Goal: Transaction & Acquisition: Purchase product/service

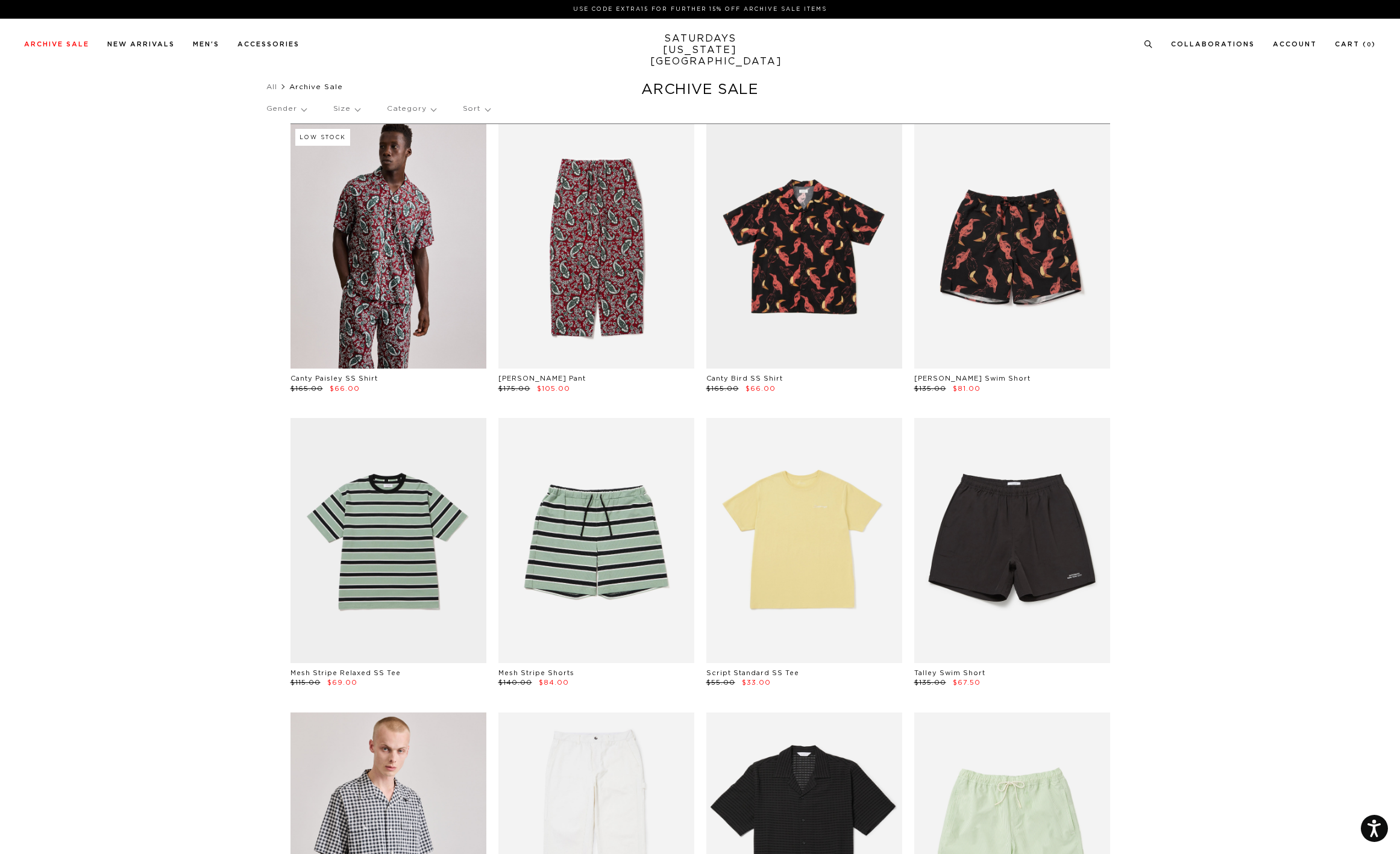
click at [473, 113] on p "Sort" at bounding box center [476, 109] width 27 height 28
click at [472, 179] on p "Price (Lowest-highest)" at bounding box center [510, 182] width 95 height 15
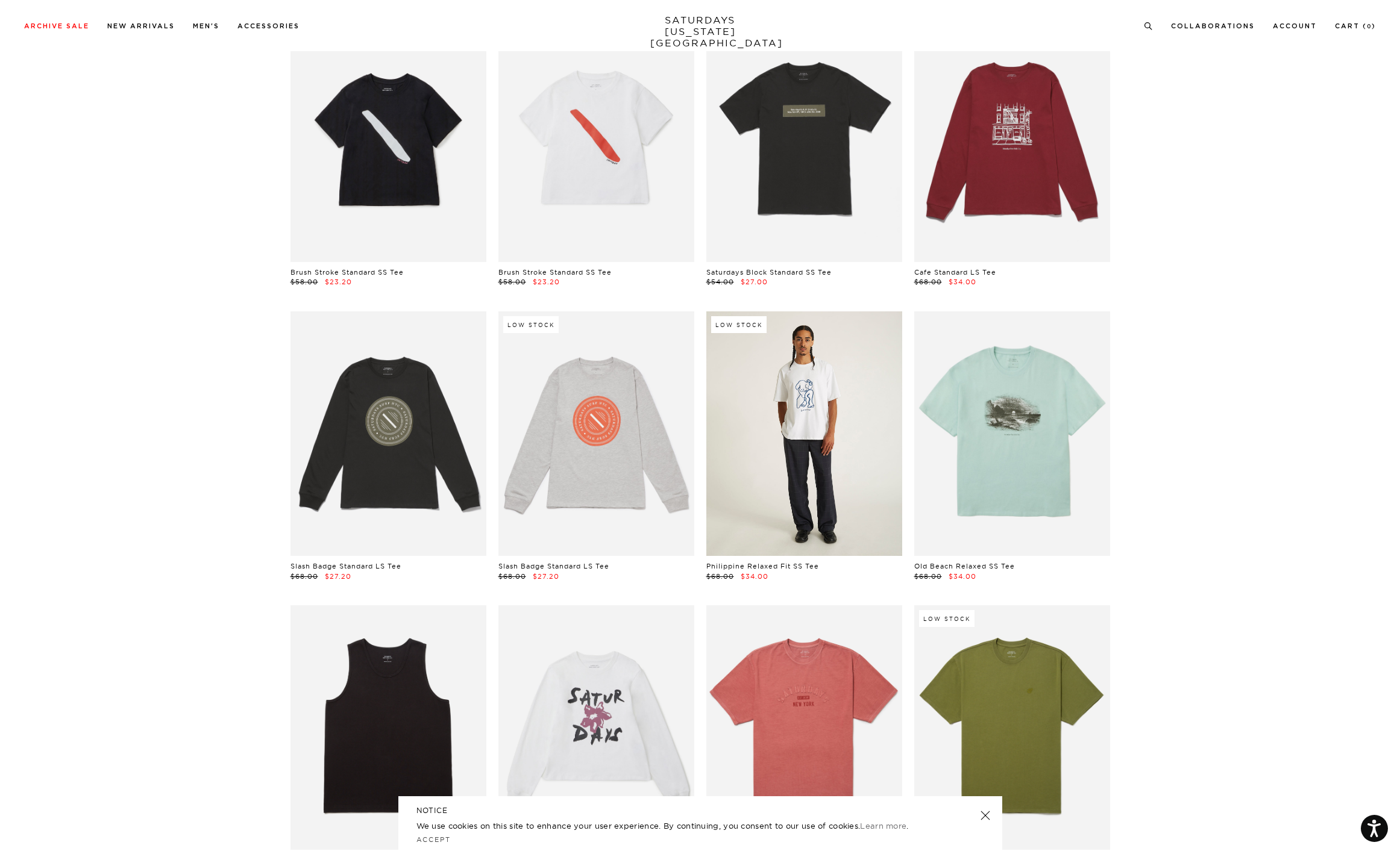
scroll to position [763, 0]
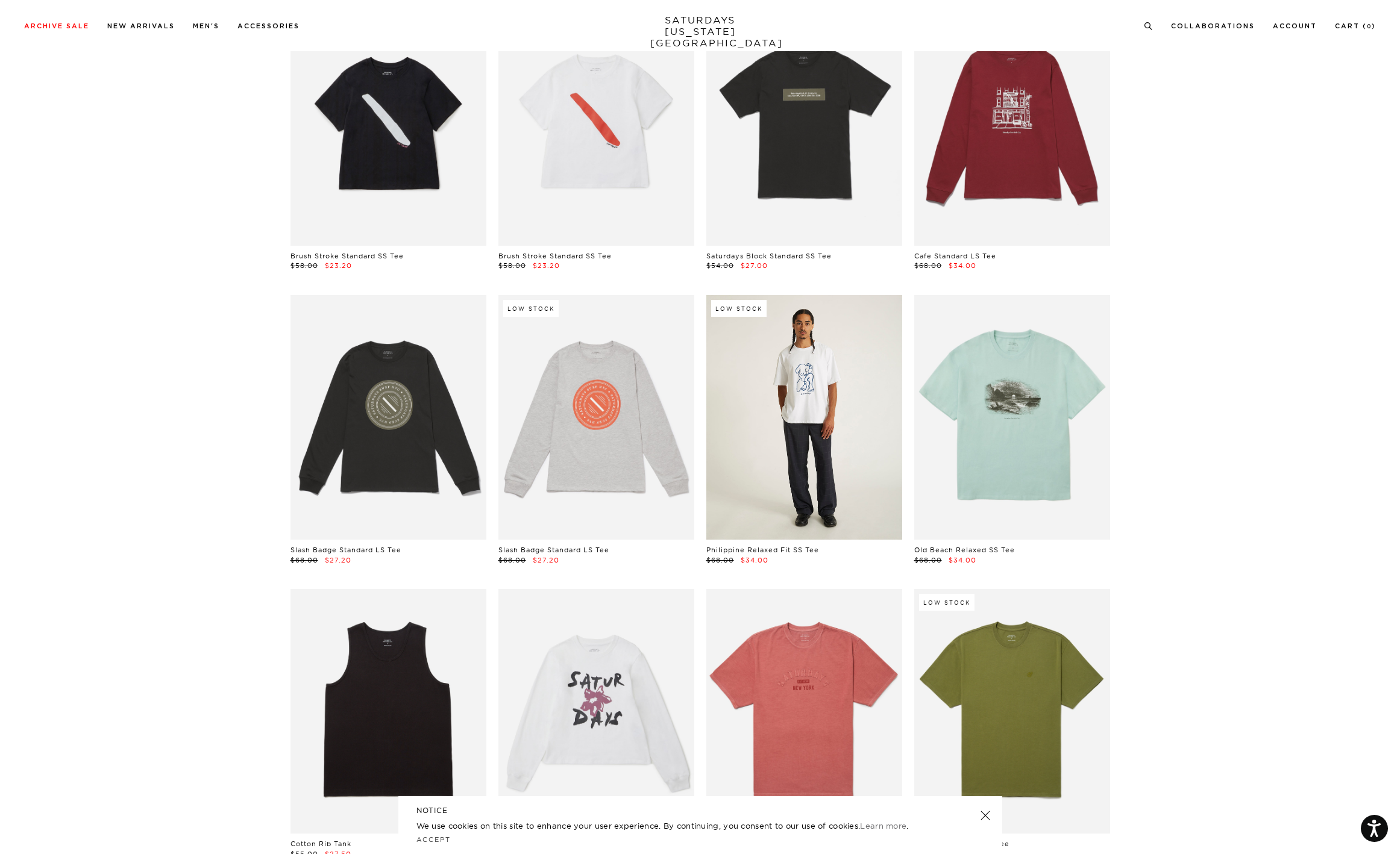
click at [839, 405] on link at bounding box center [804, 417] width 196 height 245
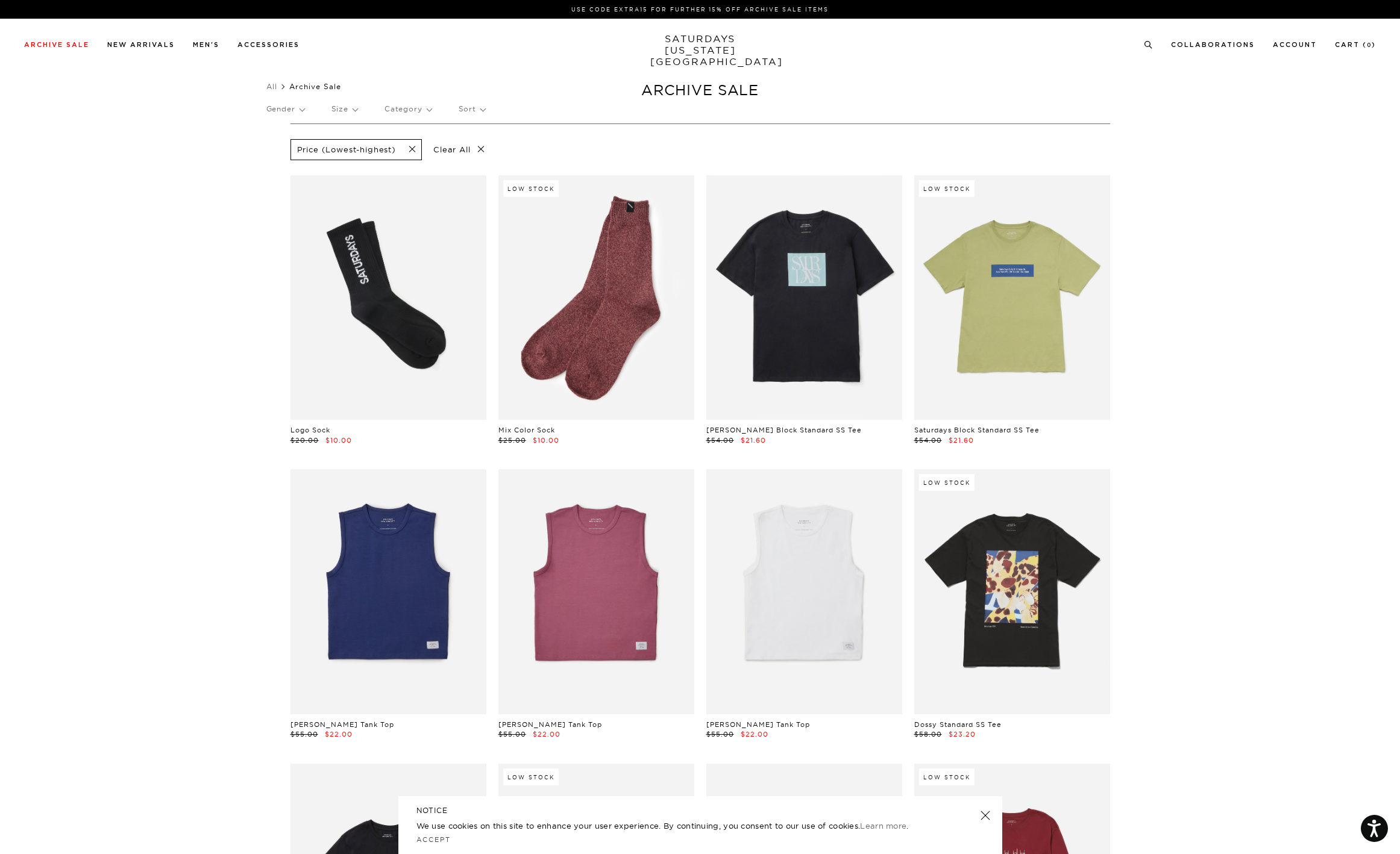
scroll to position [0, 0]
click at [303, 112] on p "Gender" at bounding box center [285, 109] width 38 height 28
click at [276, 151] on p "Mens" at bounding box center [302, 151] width 72 height 15
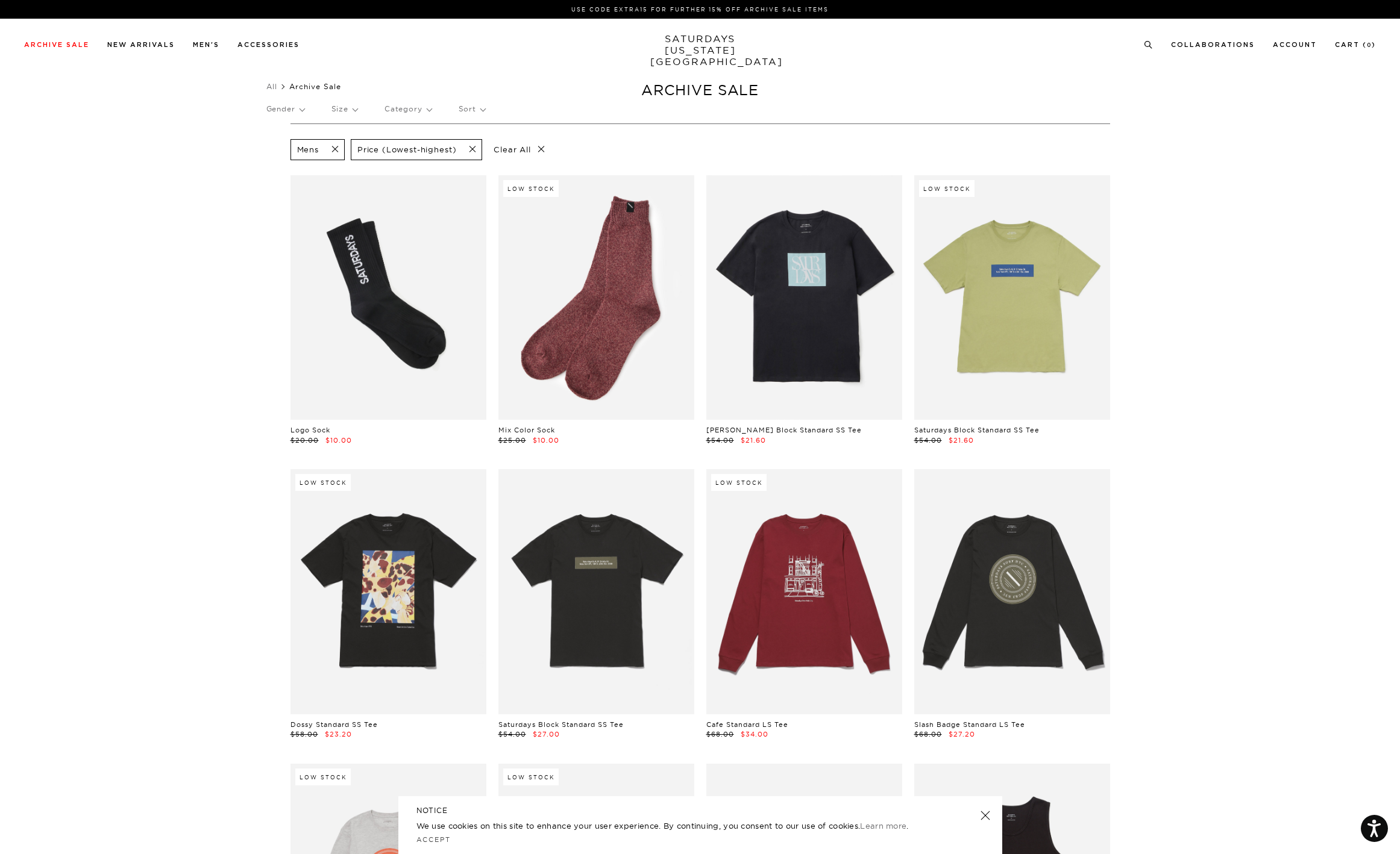
click at [357, 108] on p "Size" at bounding box center [344, 109] width 26 height 28
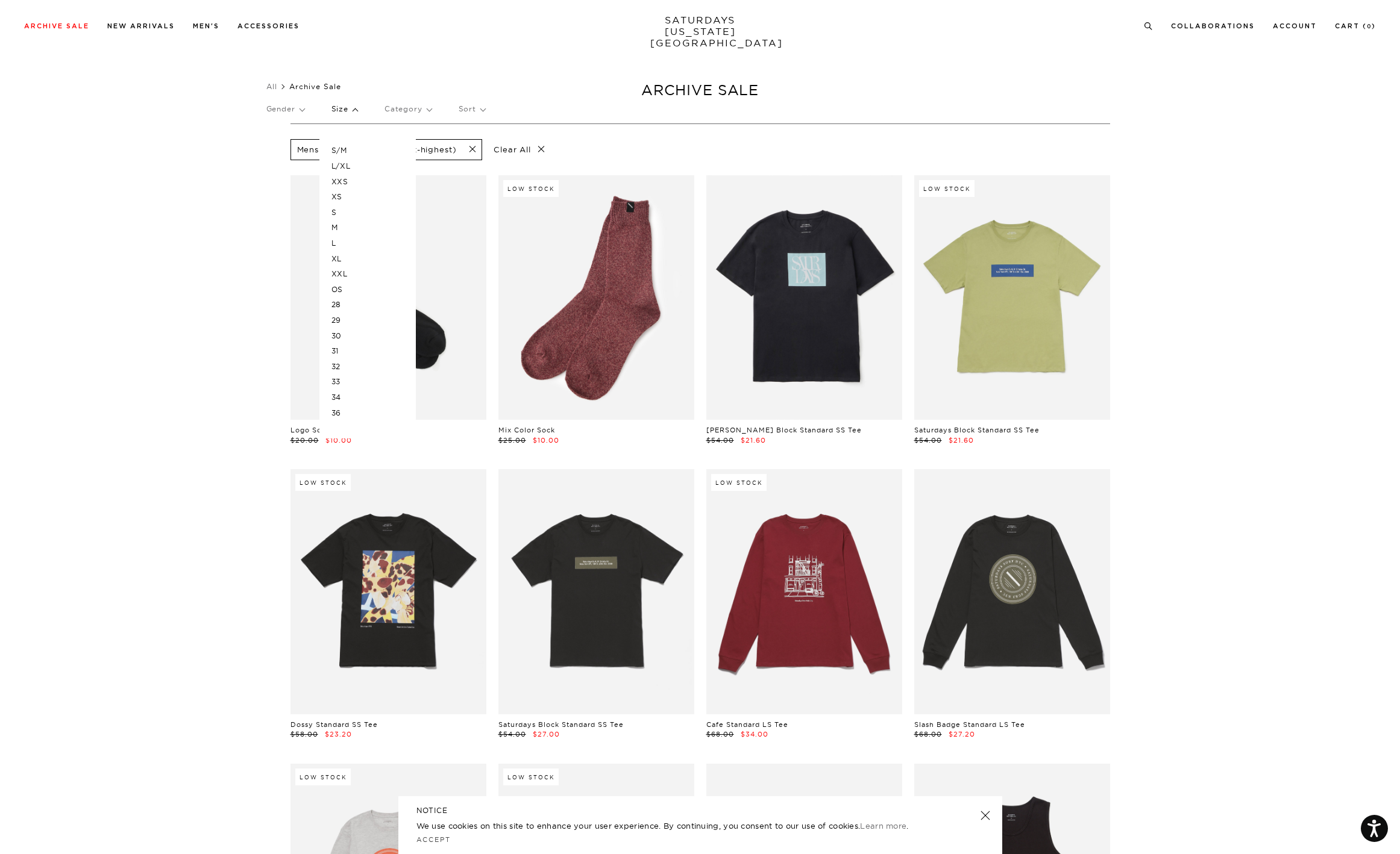
scroll to position [2, 0]
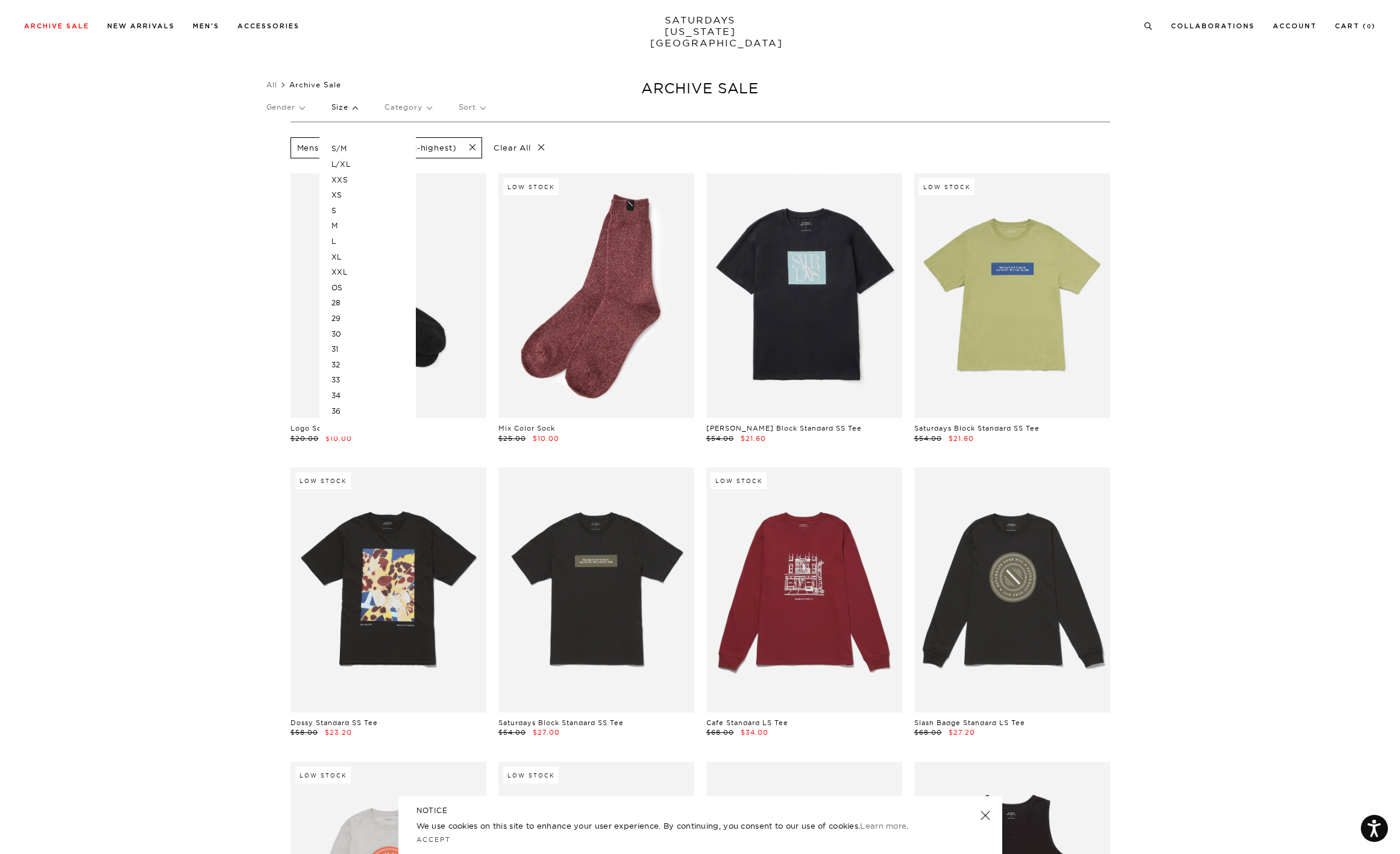
click at [339, 258] on p "XL" at bounding box center [368, 257] width 72 height 15
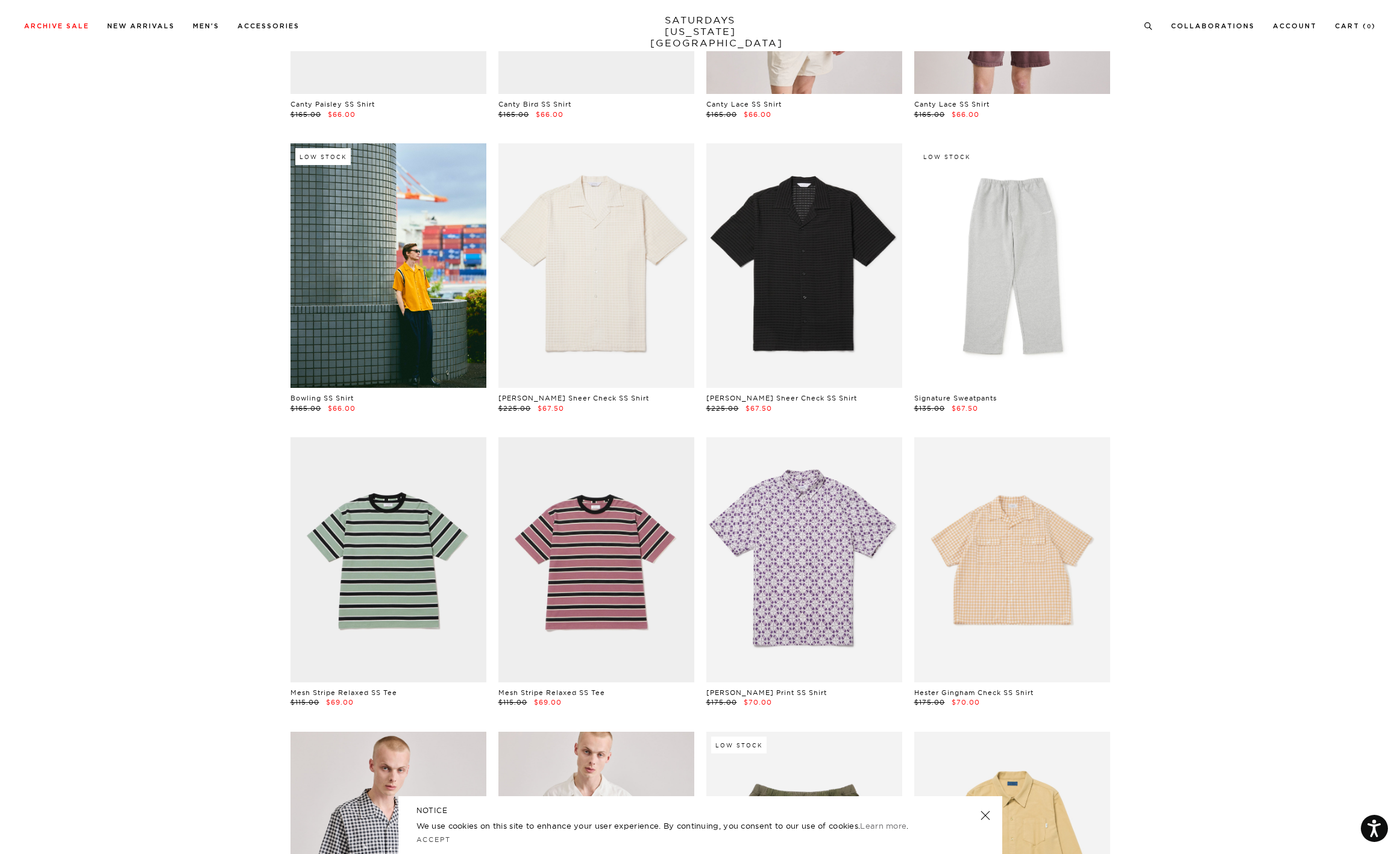
scroll to position [2983, 0]
click at [1007, 524] on link at bounding box center [1011, 559] width 196 height 245
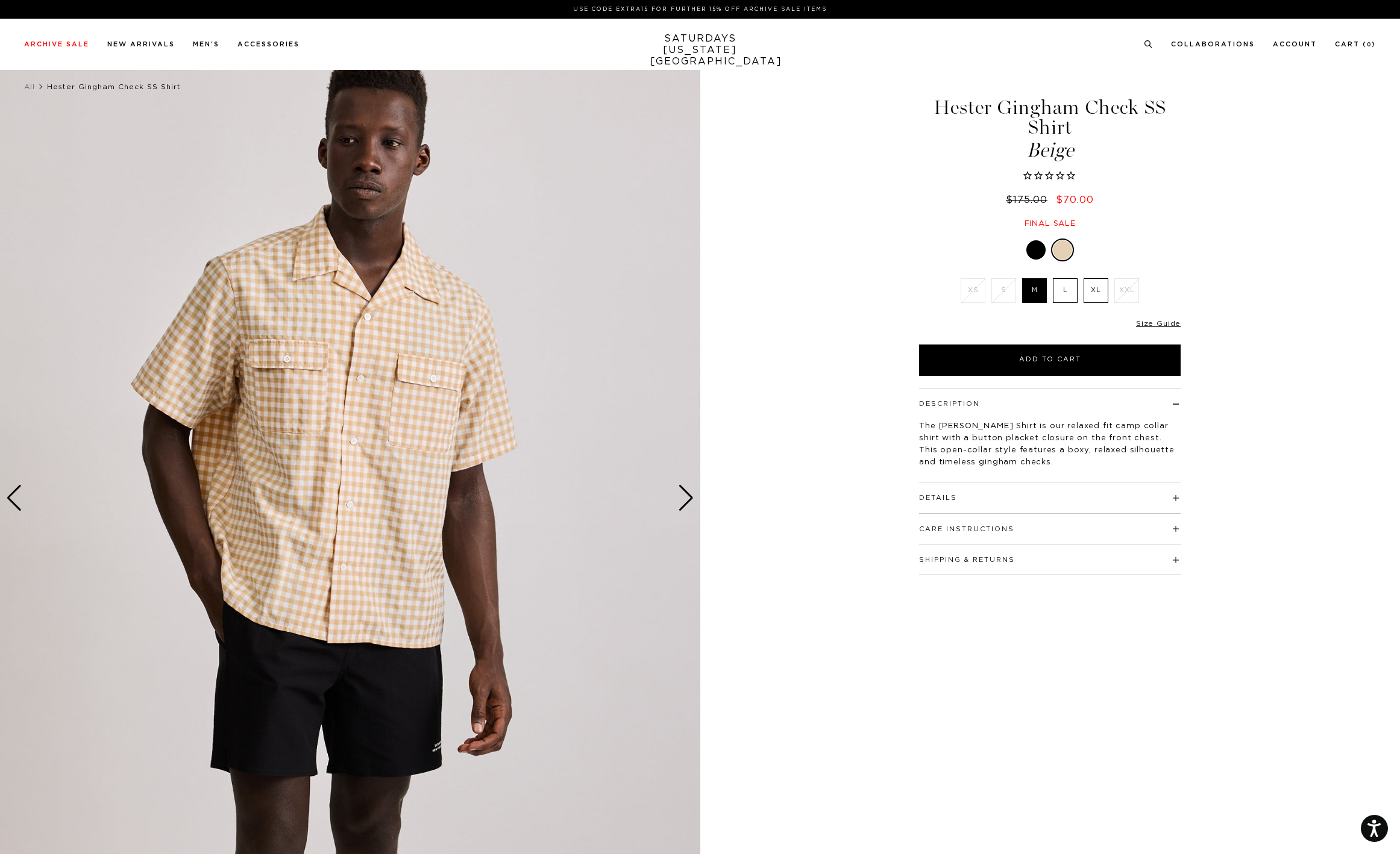
click at [1037, 250] on div at bounding box center [1035, 250] width 19 height 19
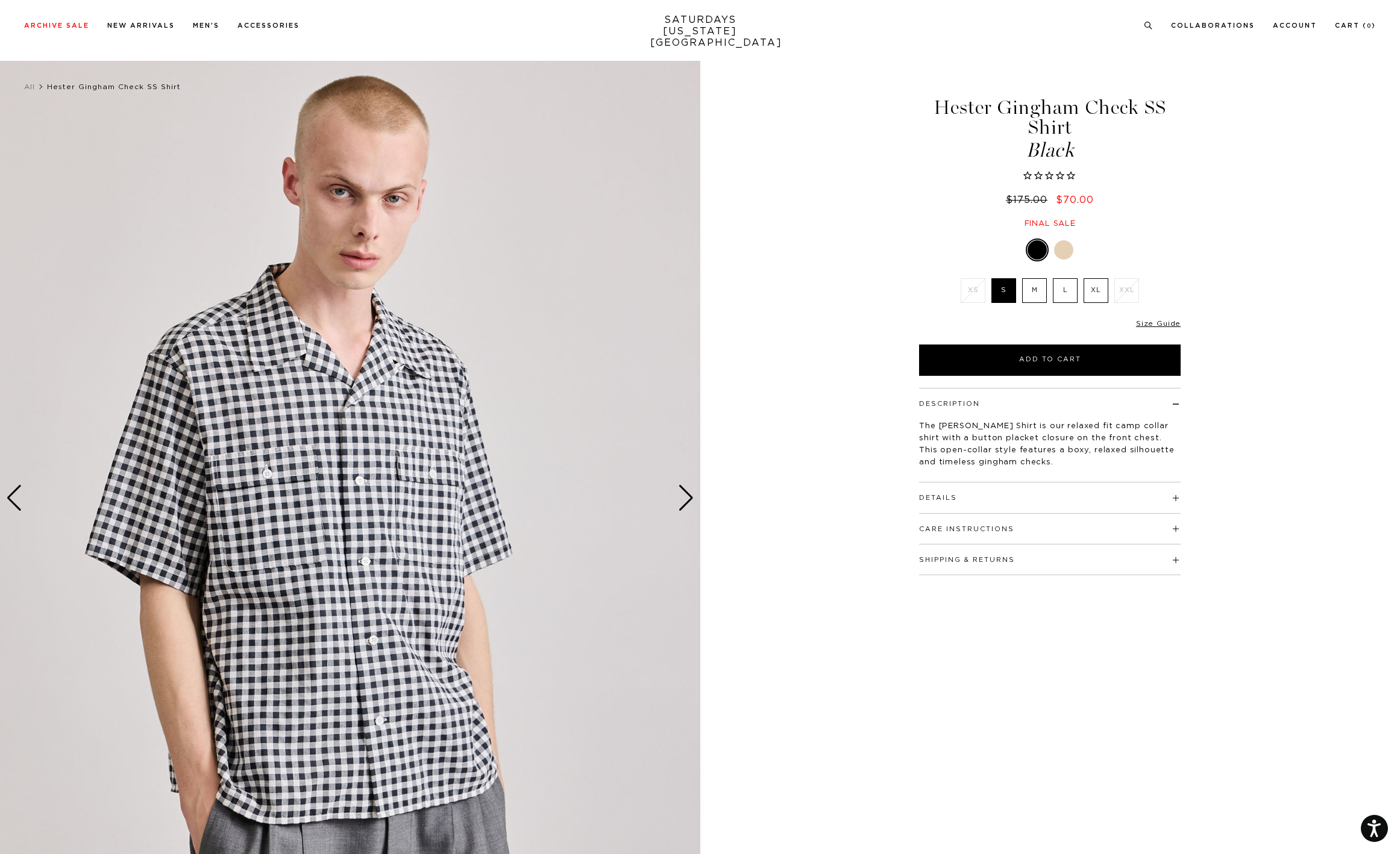
scroll to position [65, 0]
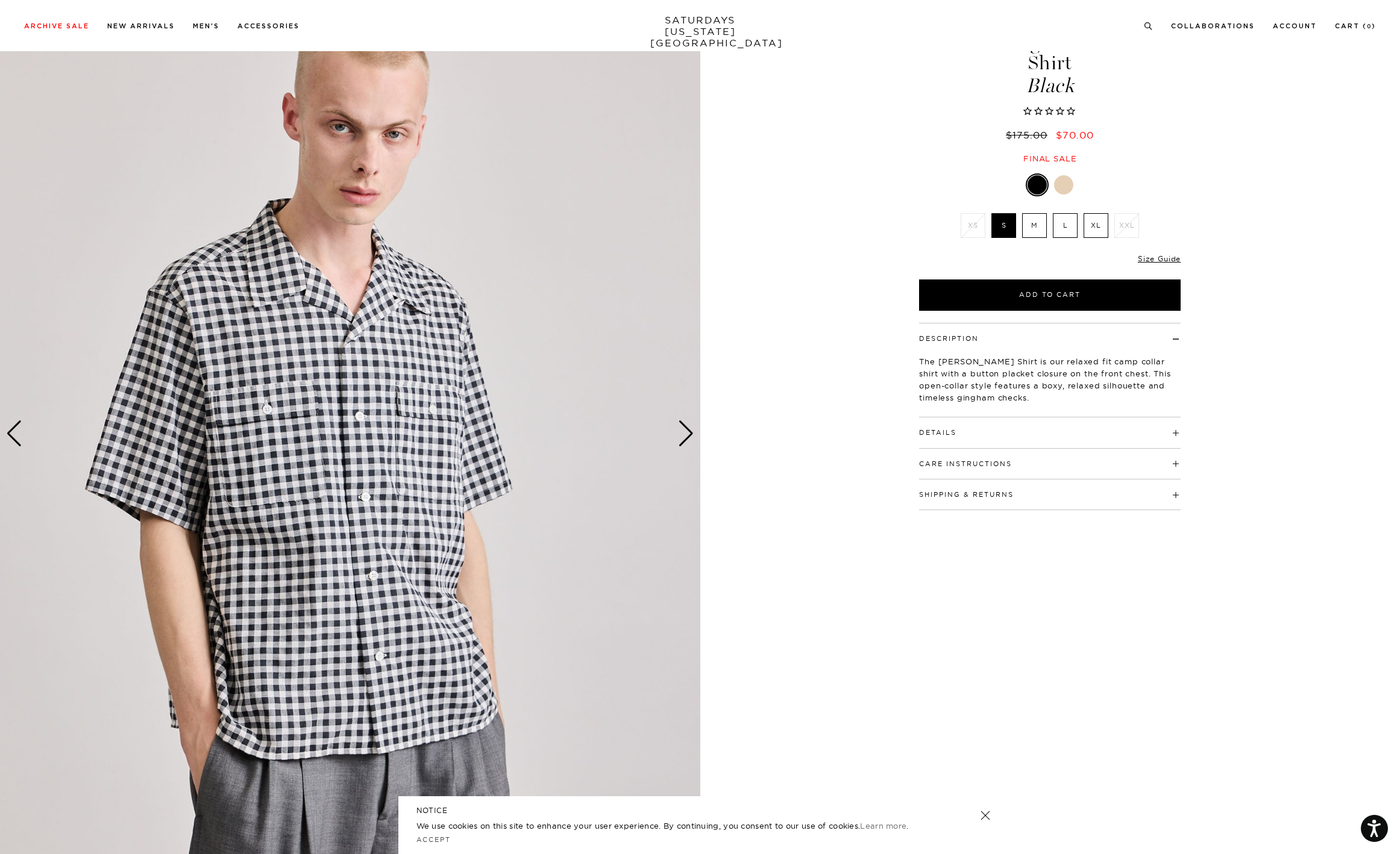
click at [686, 434] on div "Next slide" at bounding box center [686, 434] width 16 height 27
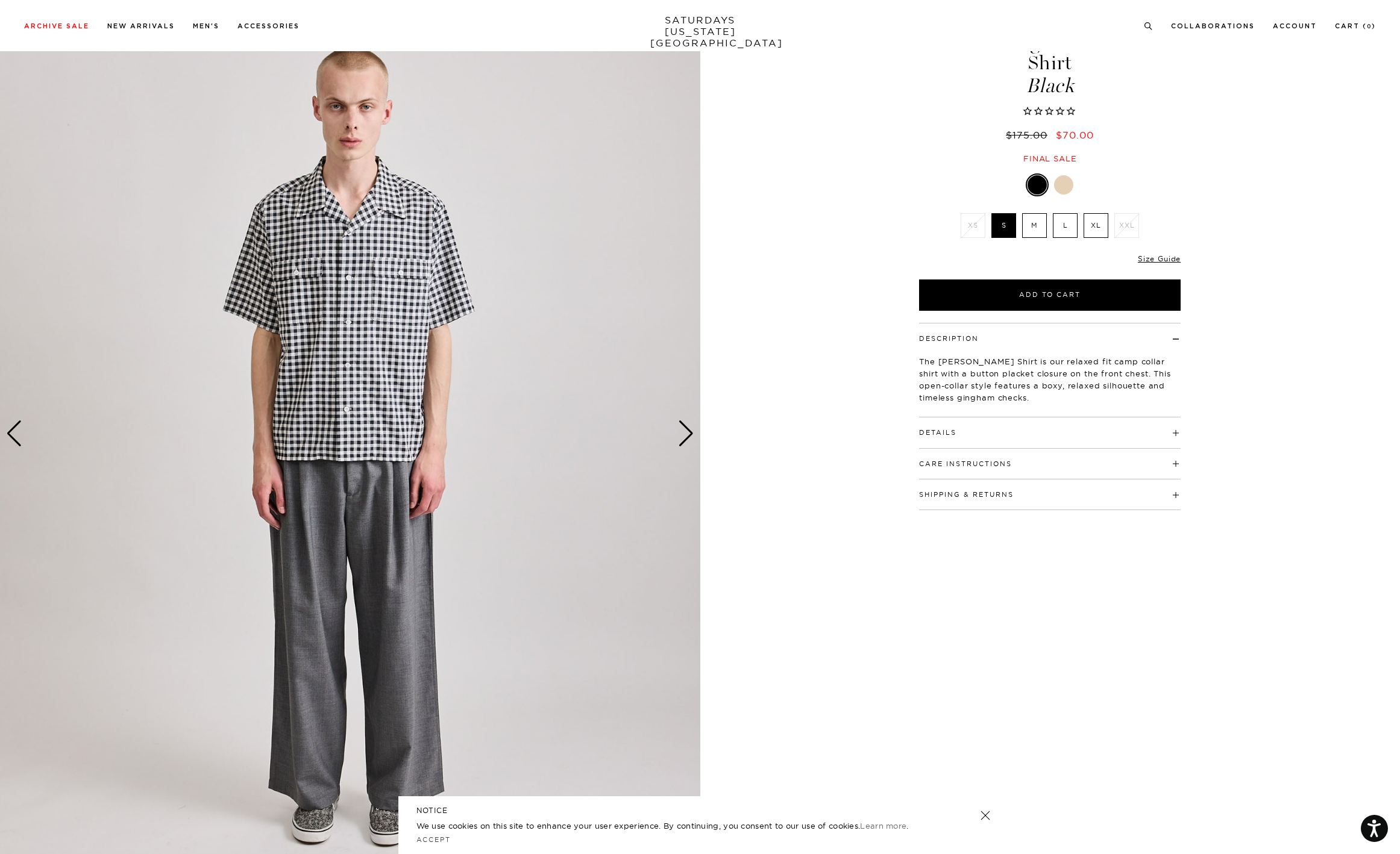
click at [686, 434] on div "Next slide" at bounding box center [686, 434] width 16 height 27
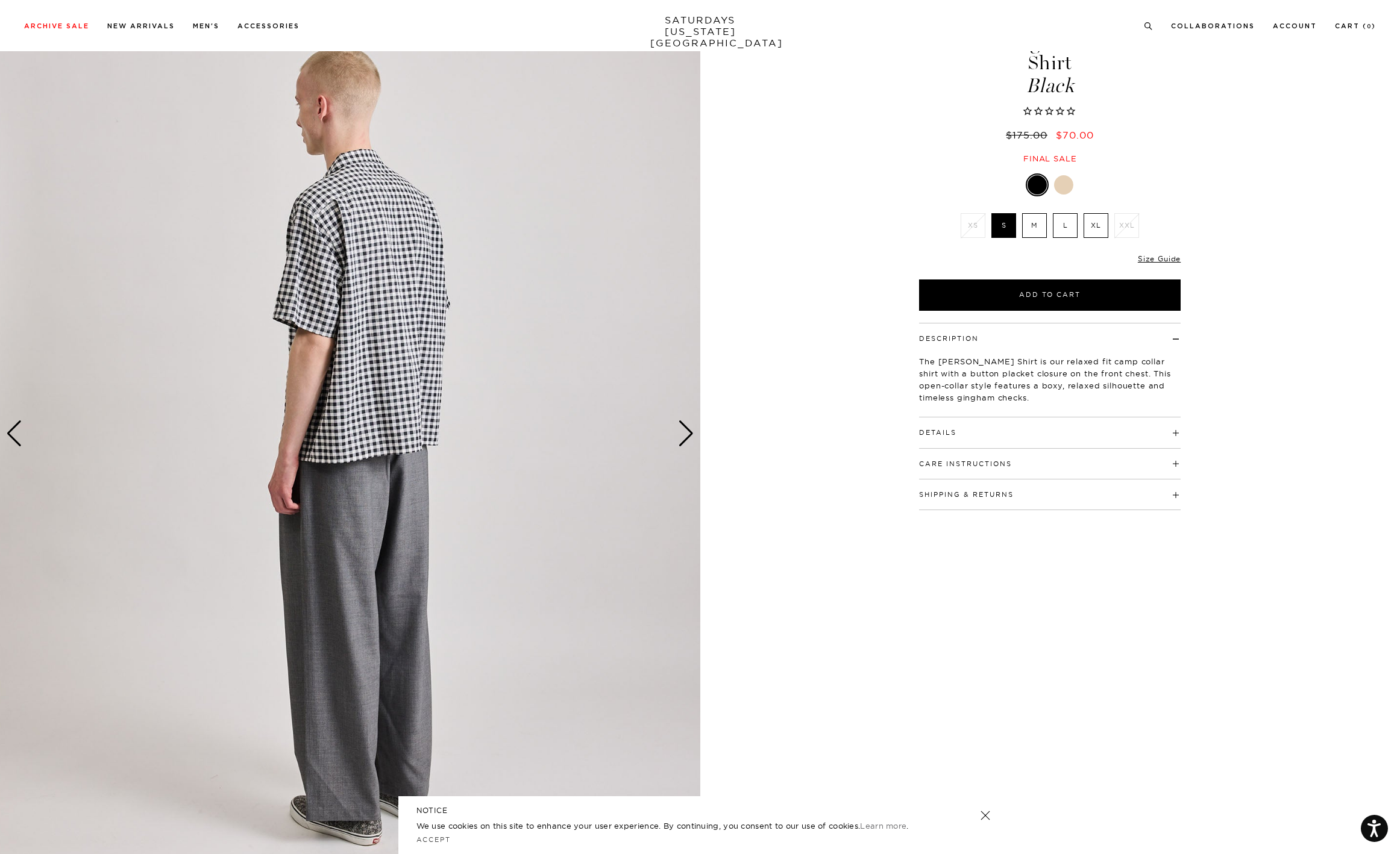
click at [686, 434] on div "Next slide" at bounding box center [686, 434] width 16 height 27
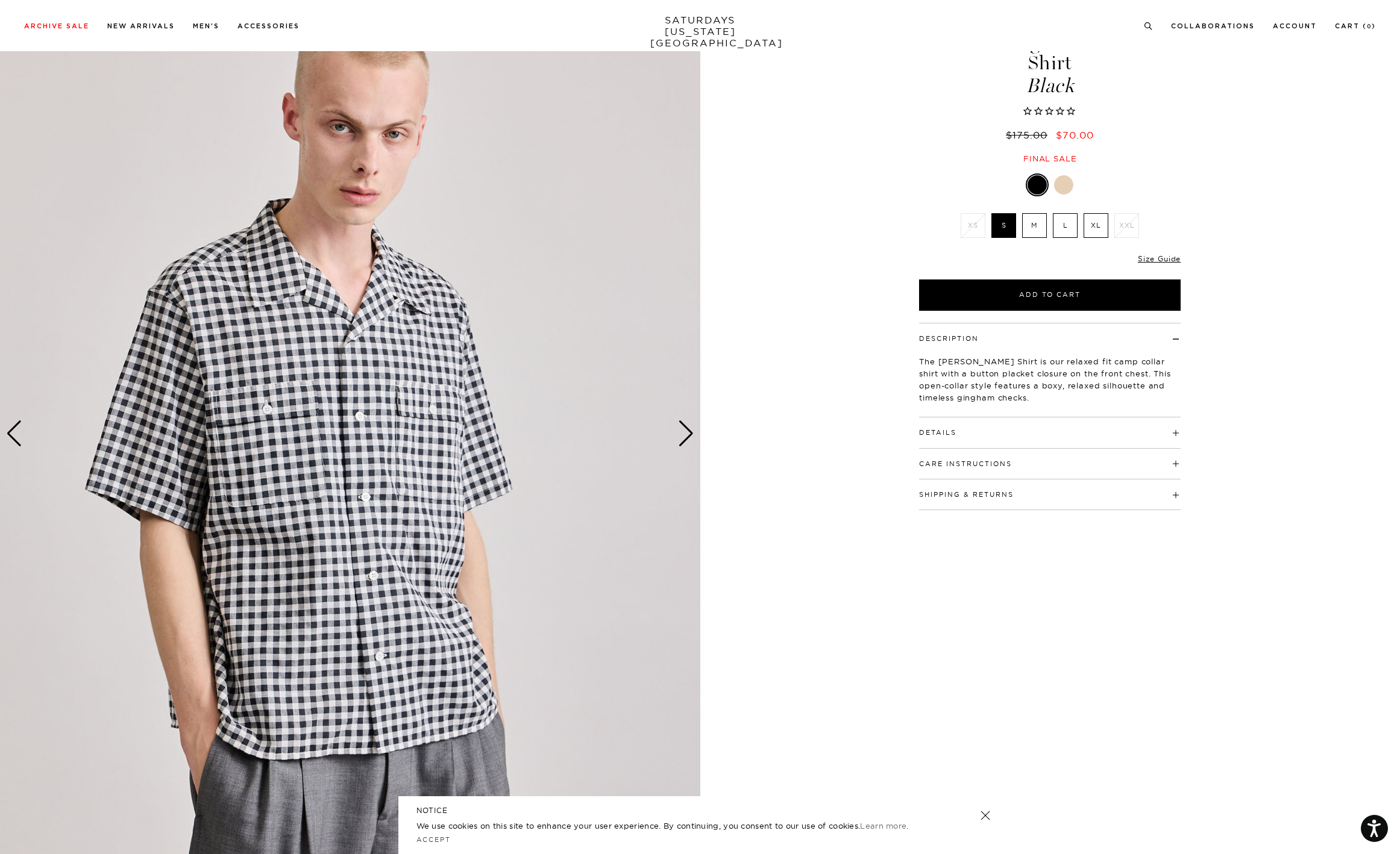
click at [686, 434] on div "Next slide" at bounding box center [686, 434] width 16 height 27
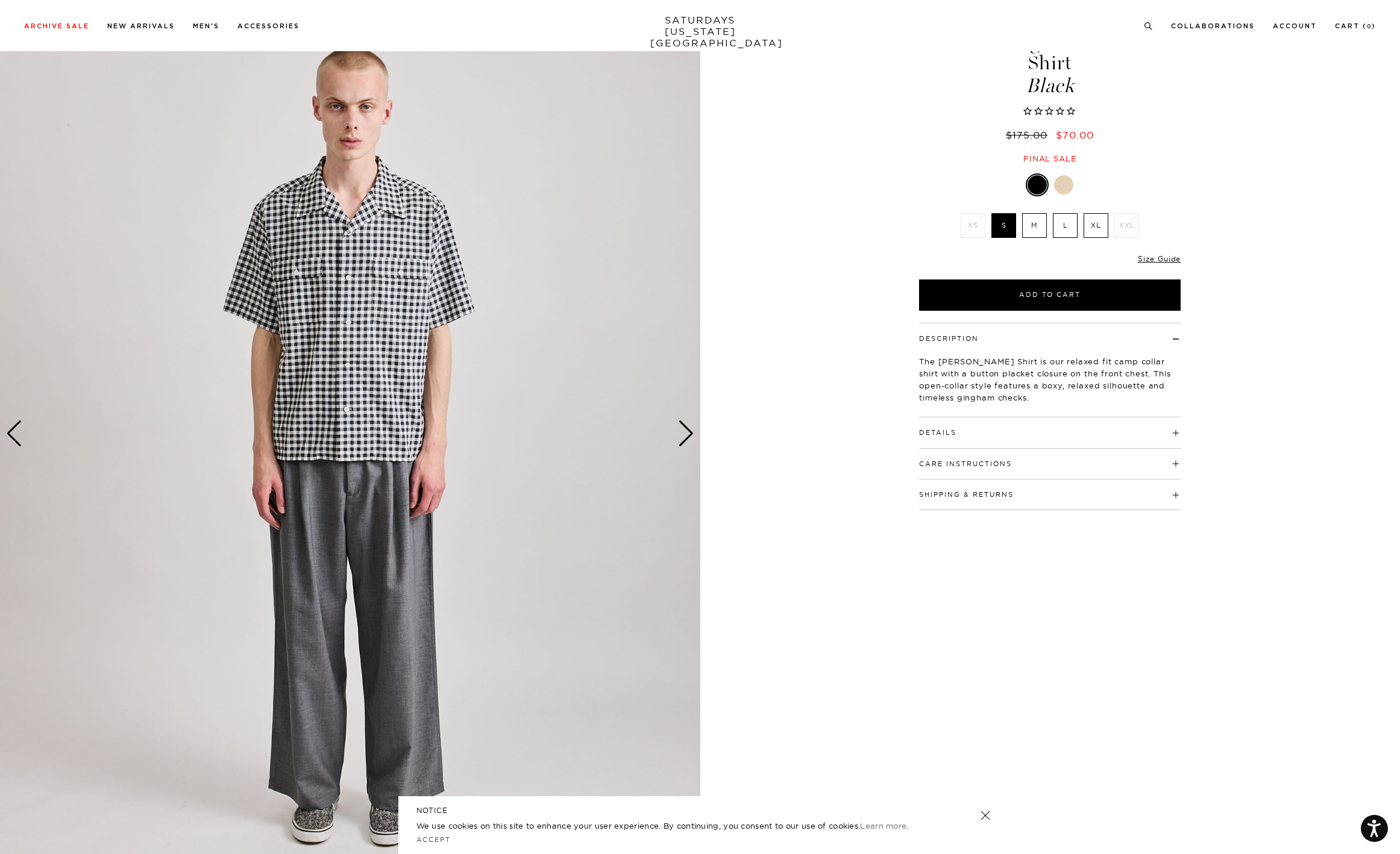
click at [686, 434] on div "Next slide" at bounding box center [686, 434] width 16 height 27
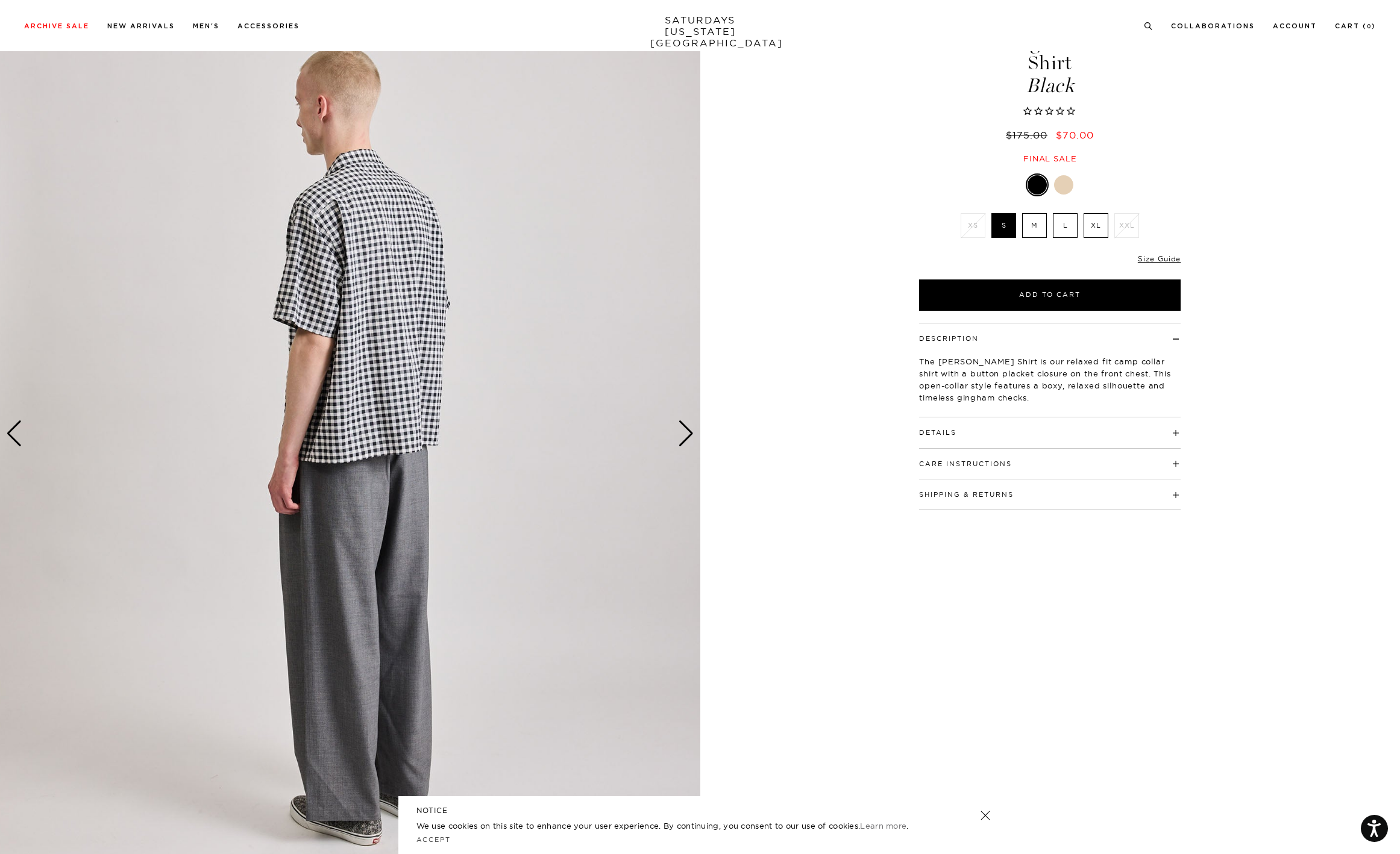
click at [686, 434] on div "Next slide" at bounding box center [686, 434] width 16 height 27
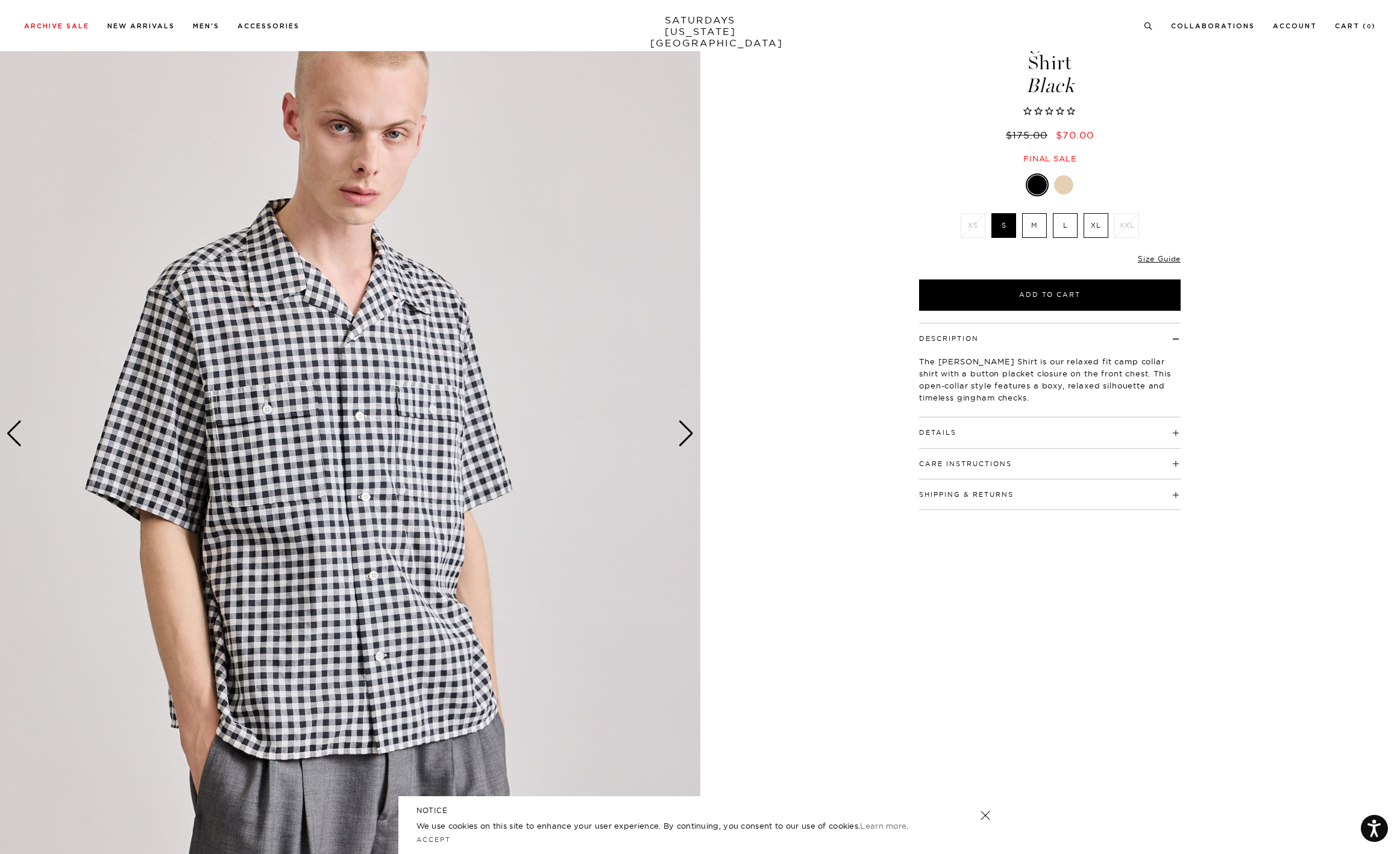
click at [686, 434] on div "Next slide" at bounding box center [686, 434] width 16 height 27
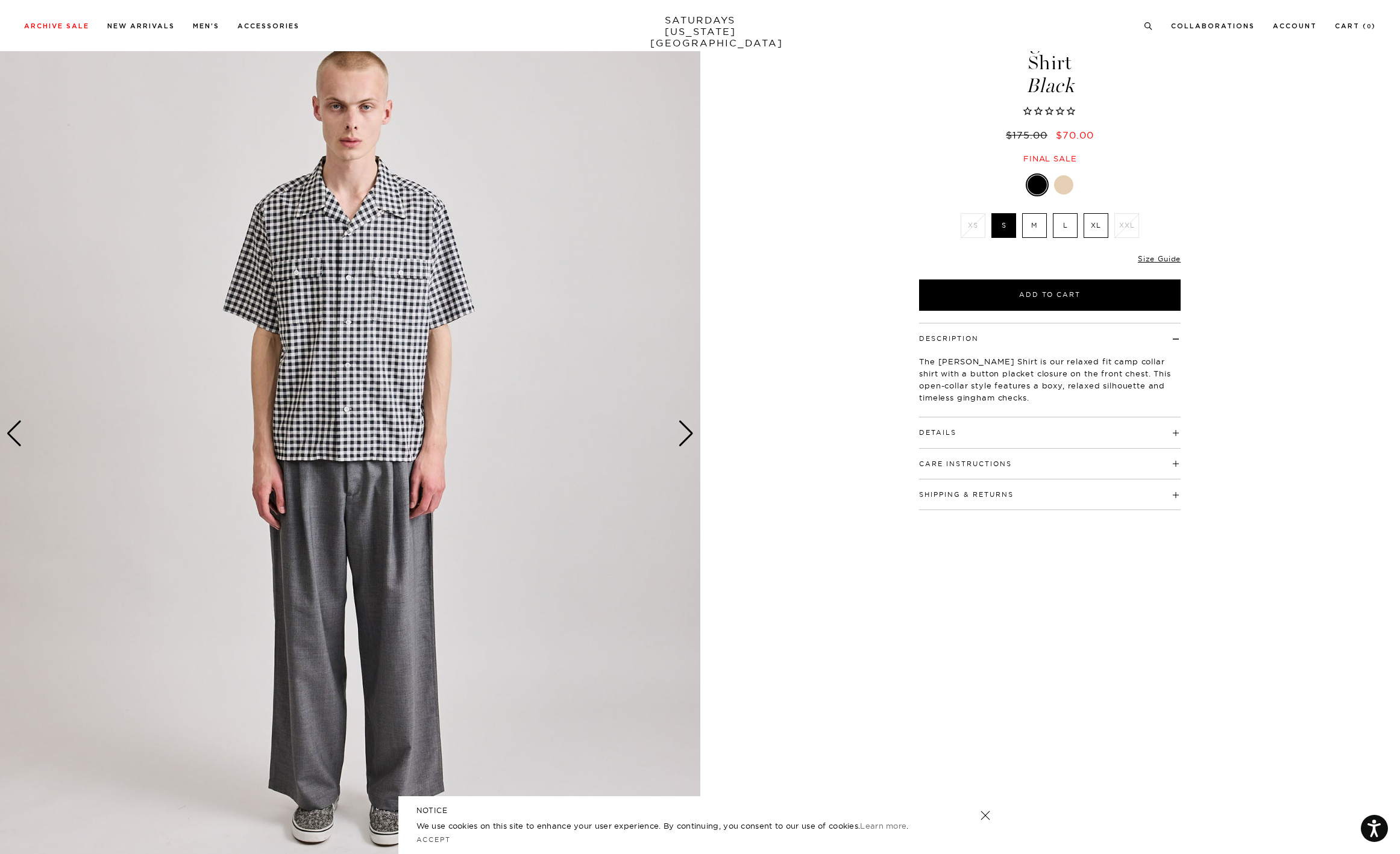
click at [686, 434] on div "Next slide" at bounding box center [686, 434] width 16 height 27
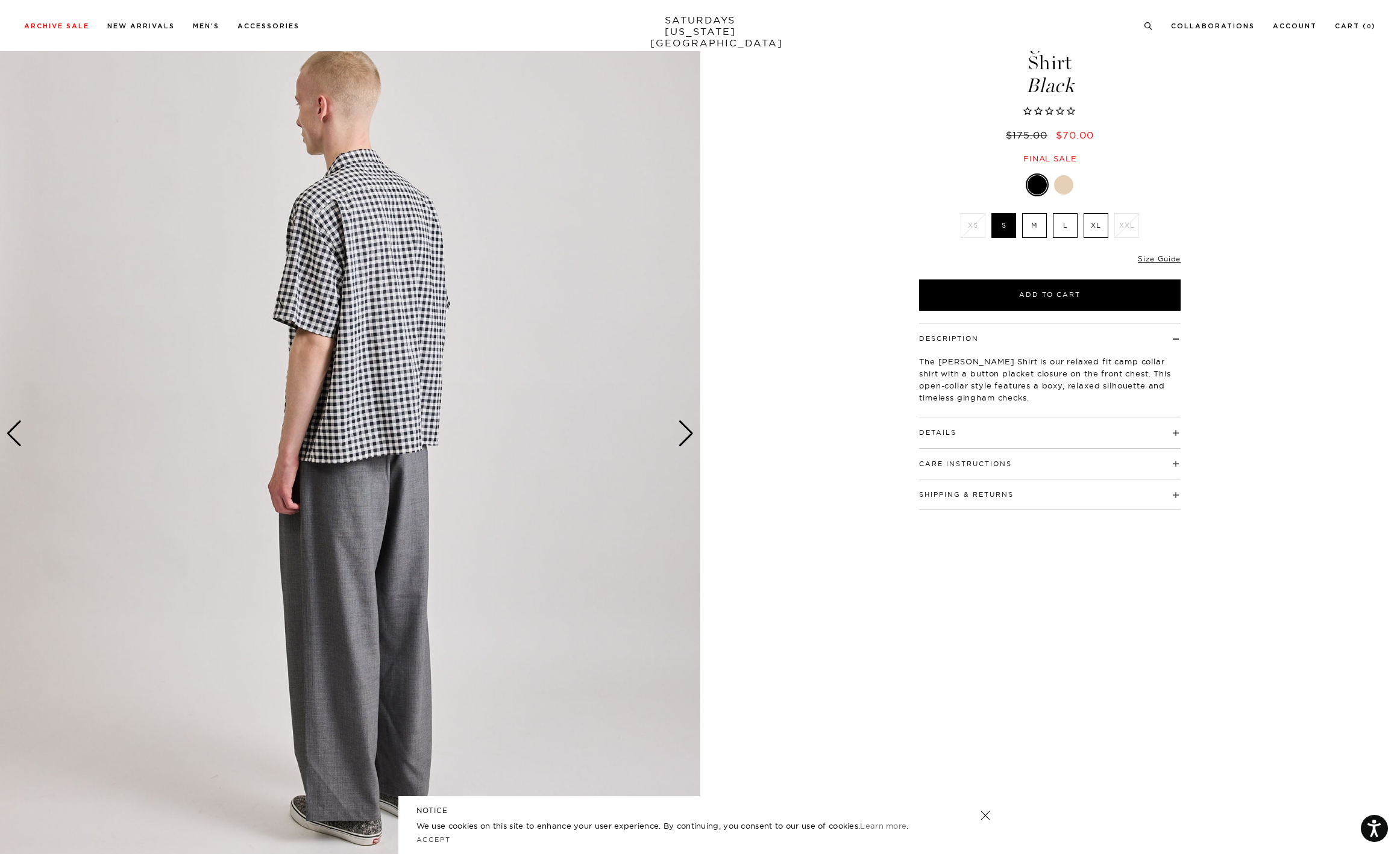
click at [686, 434] on div "Next slide" at bounding box center [686, 434] width 16 height 27
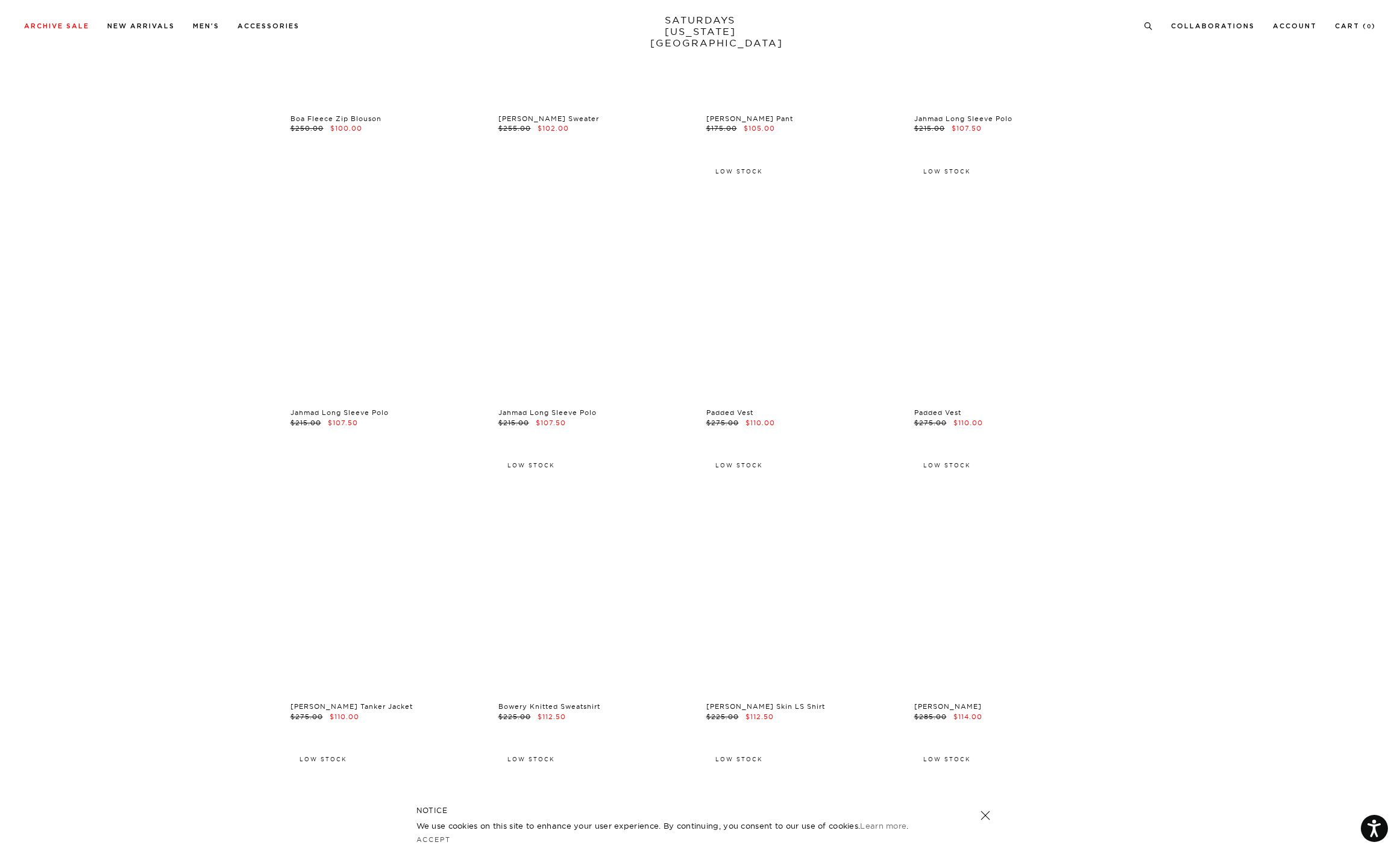
scroll to position [6688, 0]
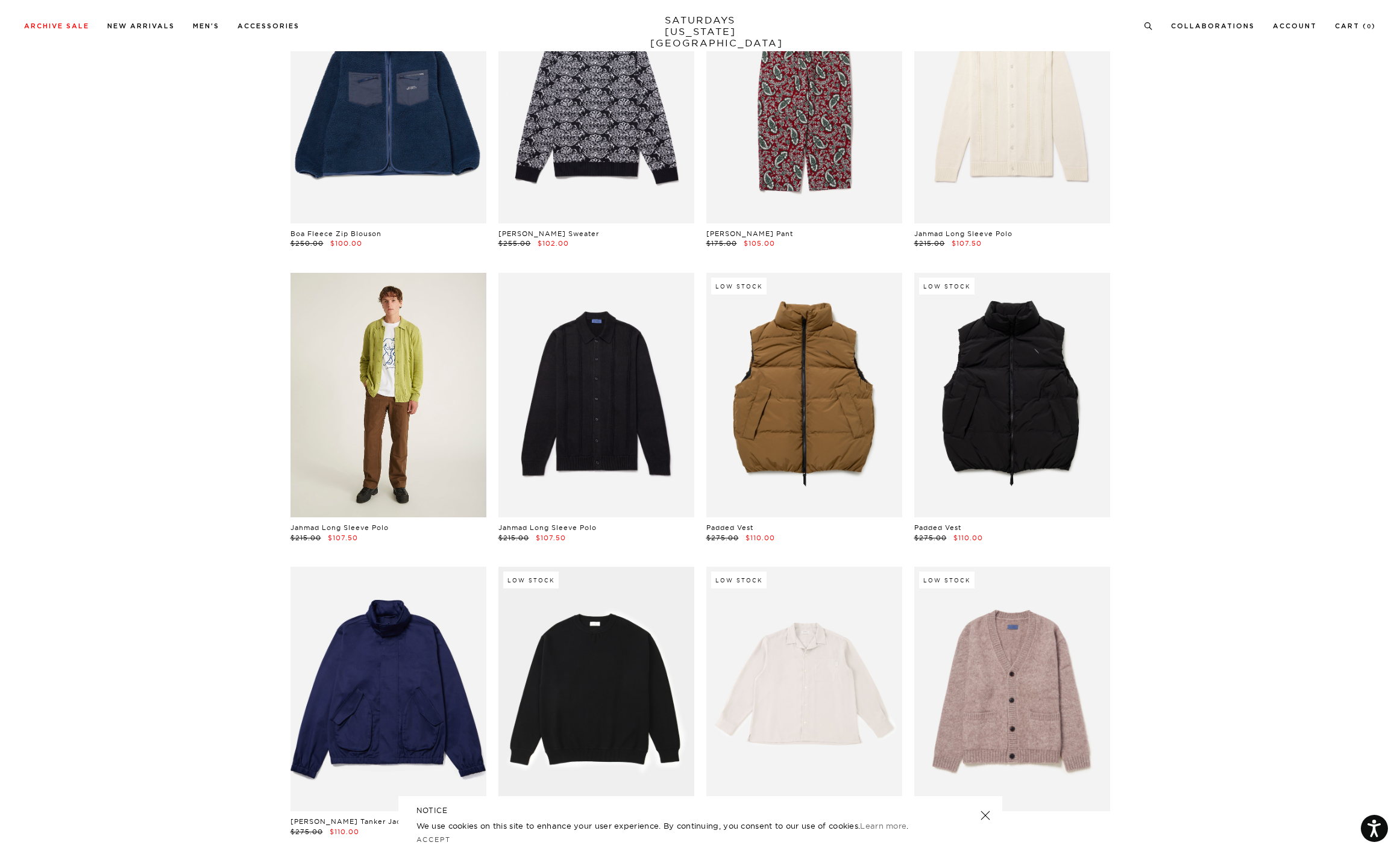
click at [440, 370] on link at bounding box center [388, 395] width 196 height 245
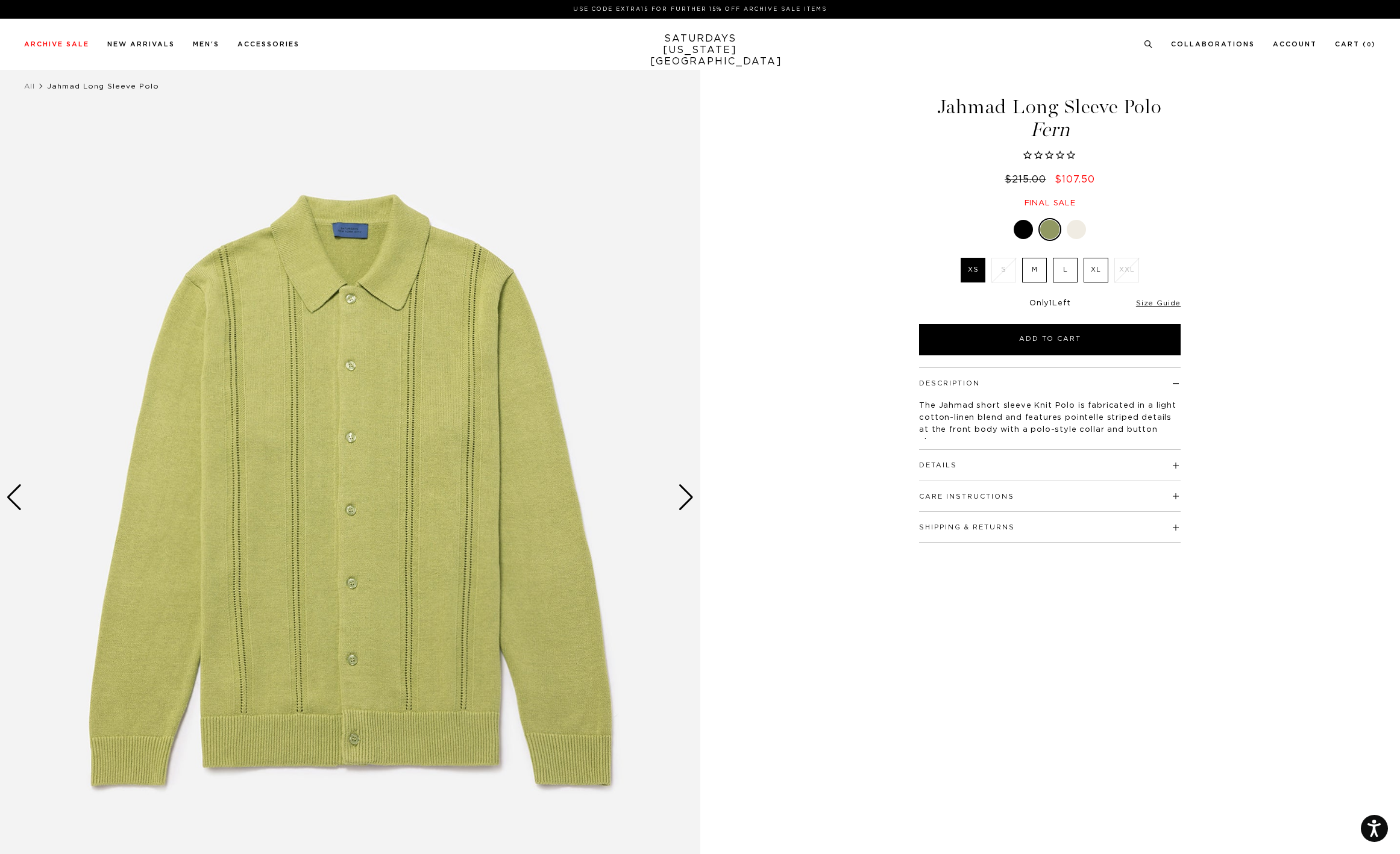
scroll to position [34, 0]
